Goal: Navigation & Orientation: Find specific page/section

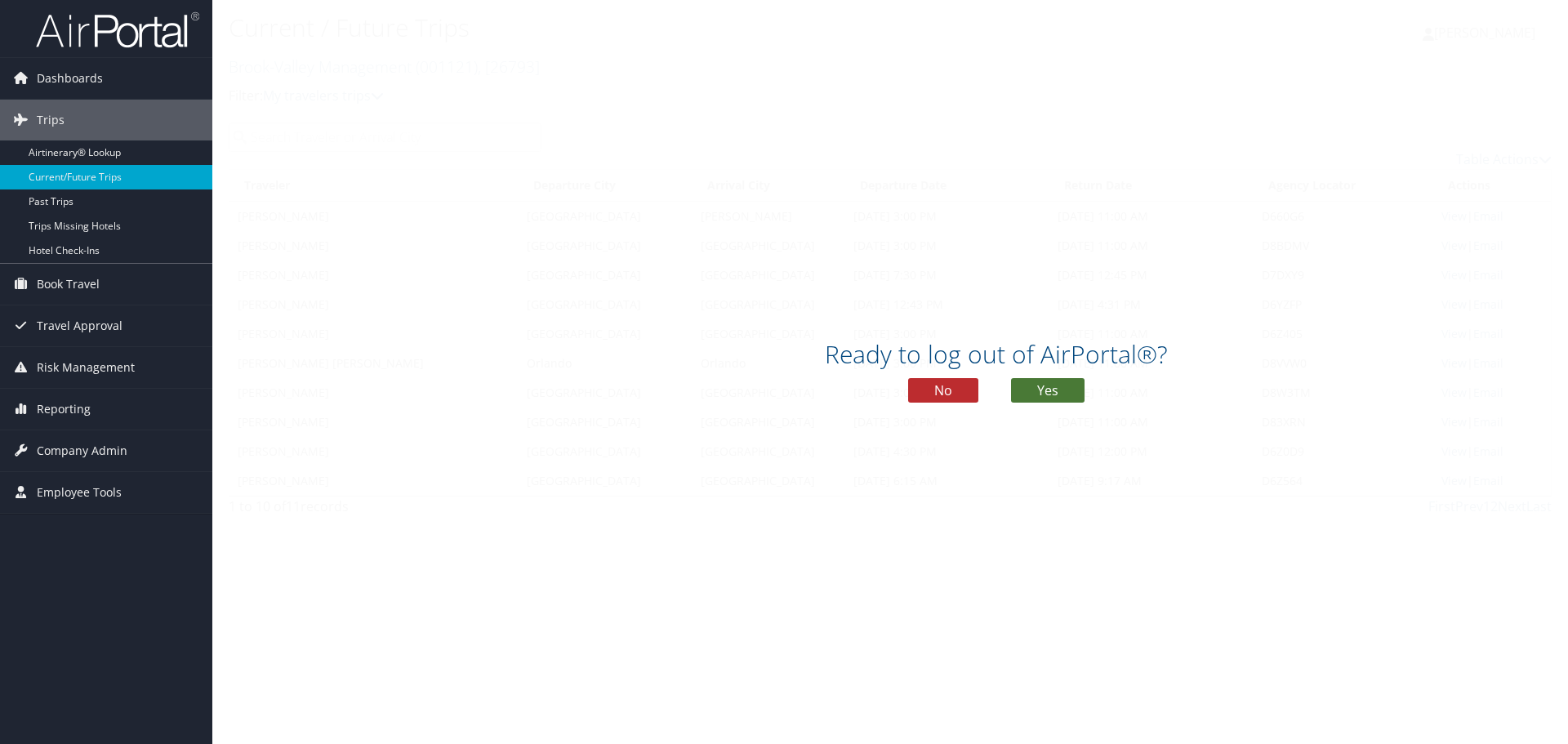
click at [1057, 392] on button "Yes" at bounding box center [1047, 391] width 74 height 25
